Goal: Task Accomplishment & Management: Manage account settings

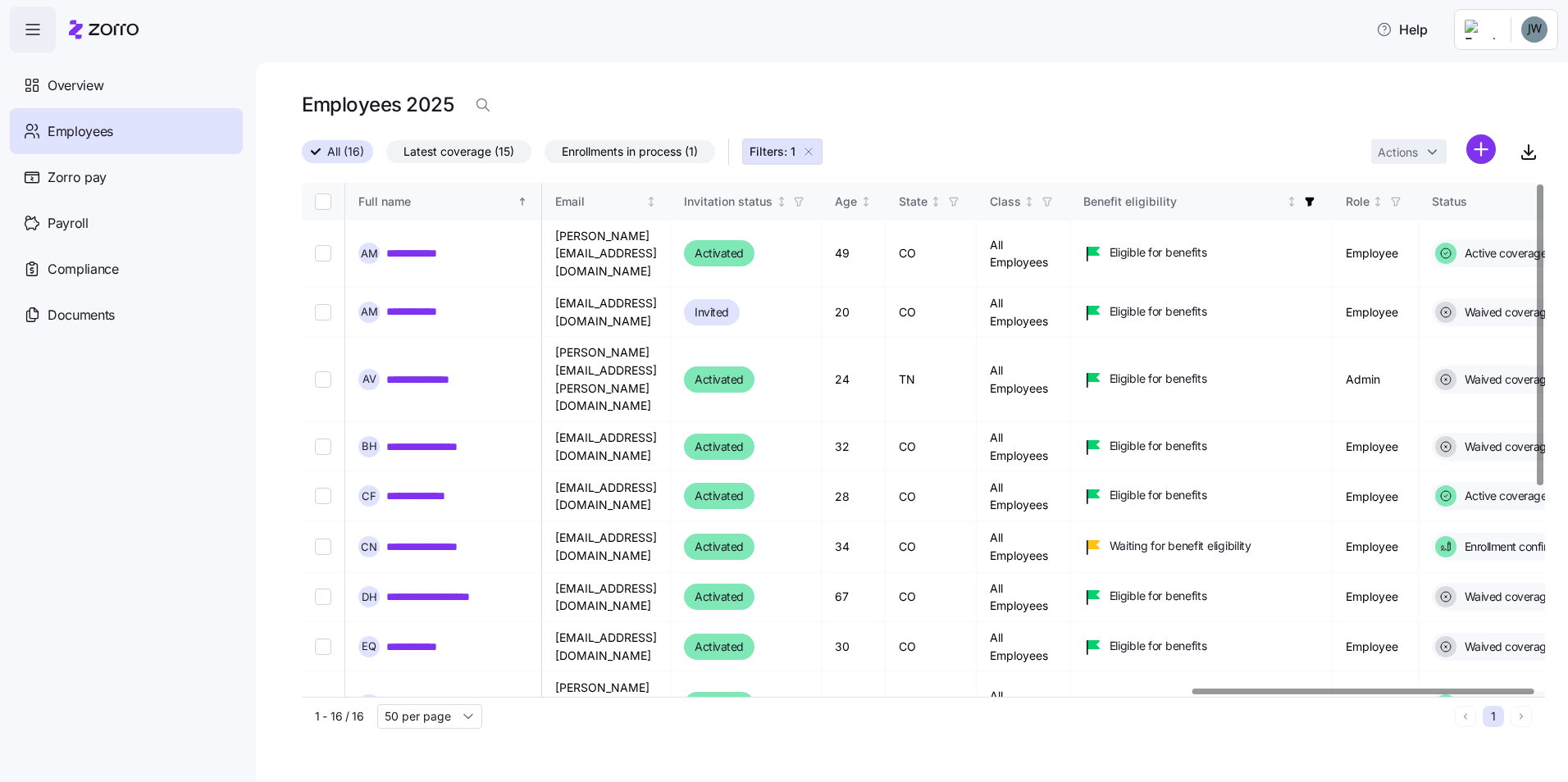
scroll to position [0, 3235]
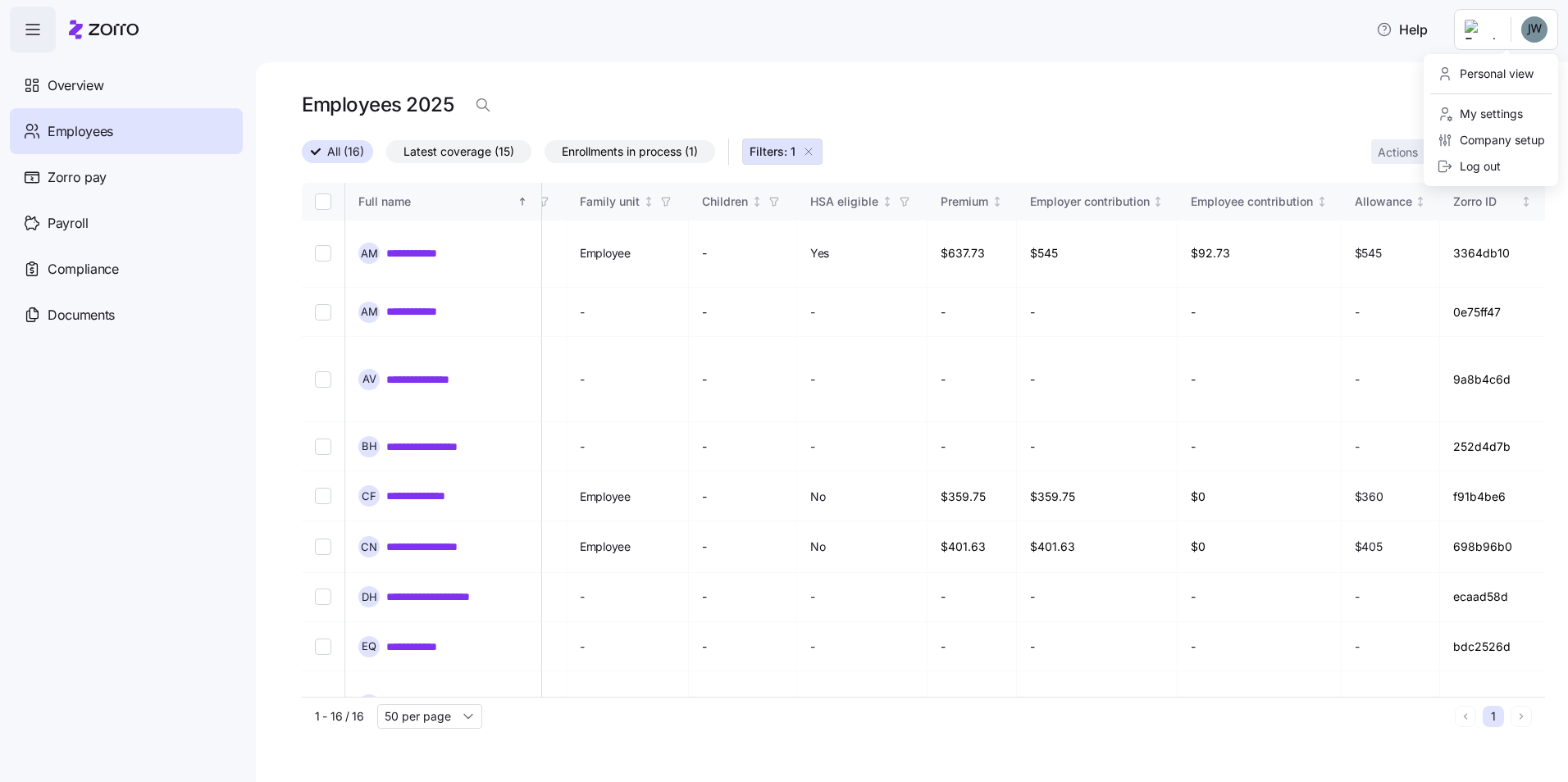
click at [1487, 43] on html "**********" at bounding box center [784, 385] width 1568 height 772
click at [1487, 157] on div "Log out" at bounding box center [1491, 166] width 122 height 26
